Goal: Transaction & Acquisition: Purchase product/service

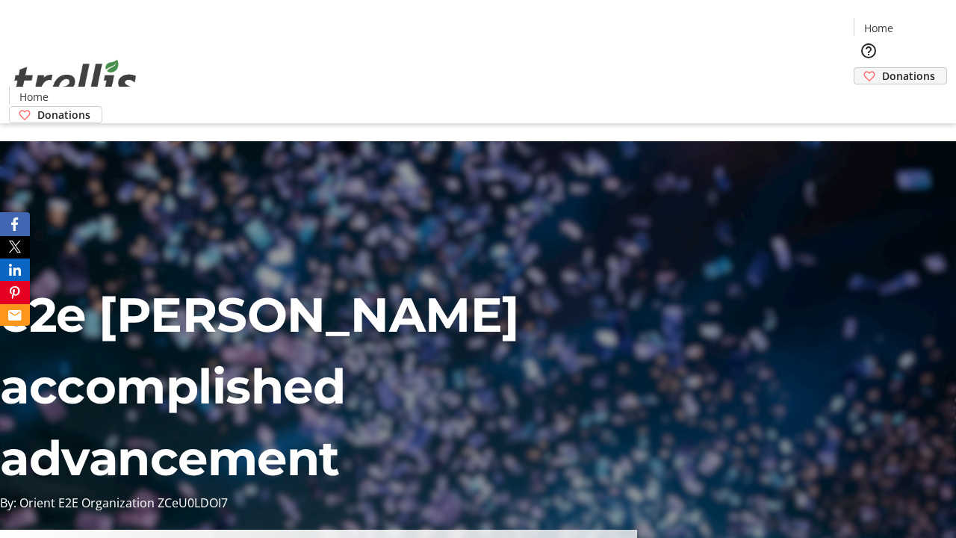
click at [882, 68] on span "Donations" at bounding box center [908, 76] width 53 height 16
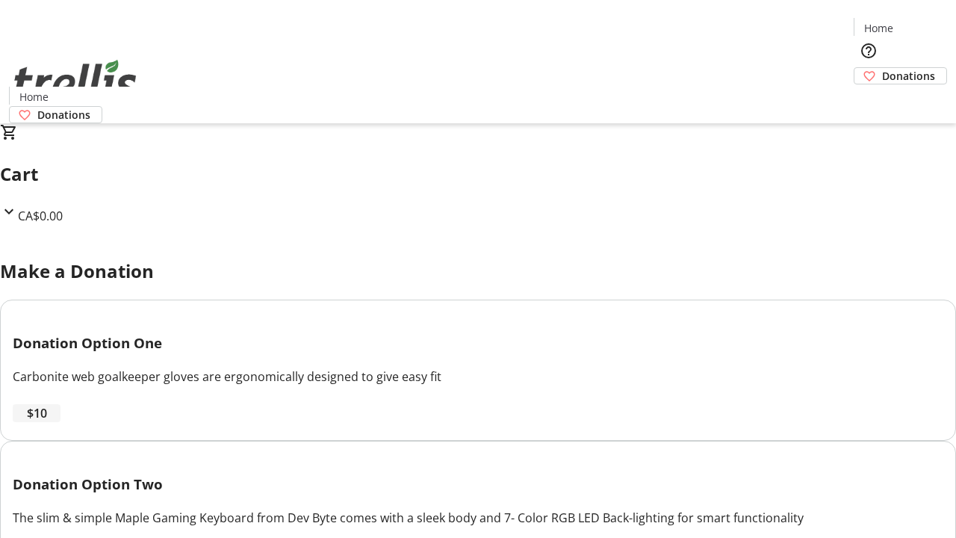
click at [47, 422] on span "$10" at bounding box center [37, 413] width 20 height 18
